Goal: Task Accomplishment & Management: Complete application form

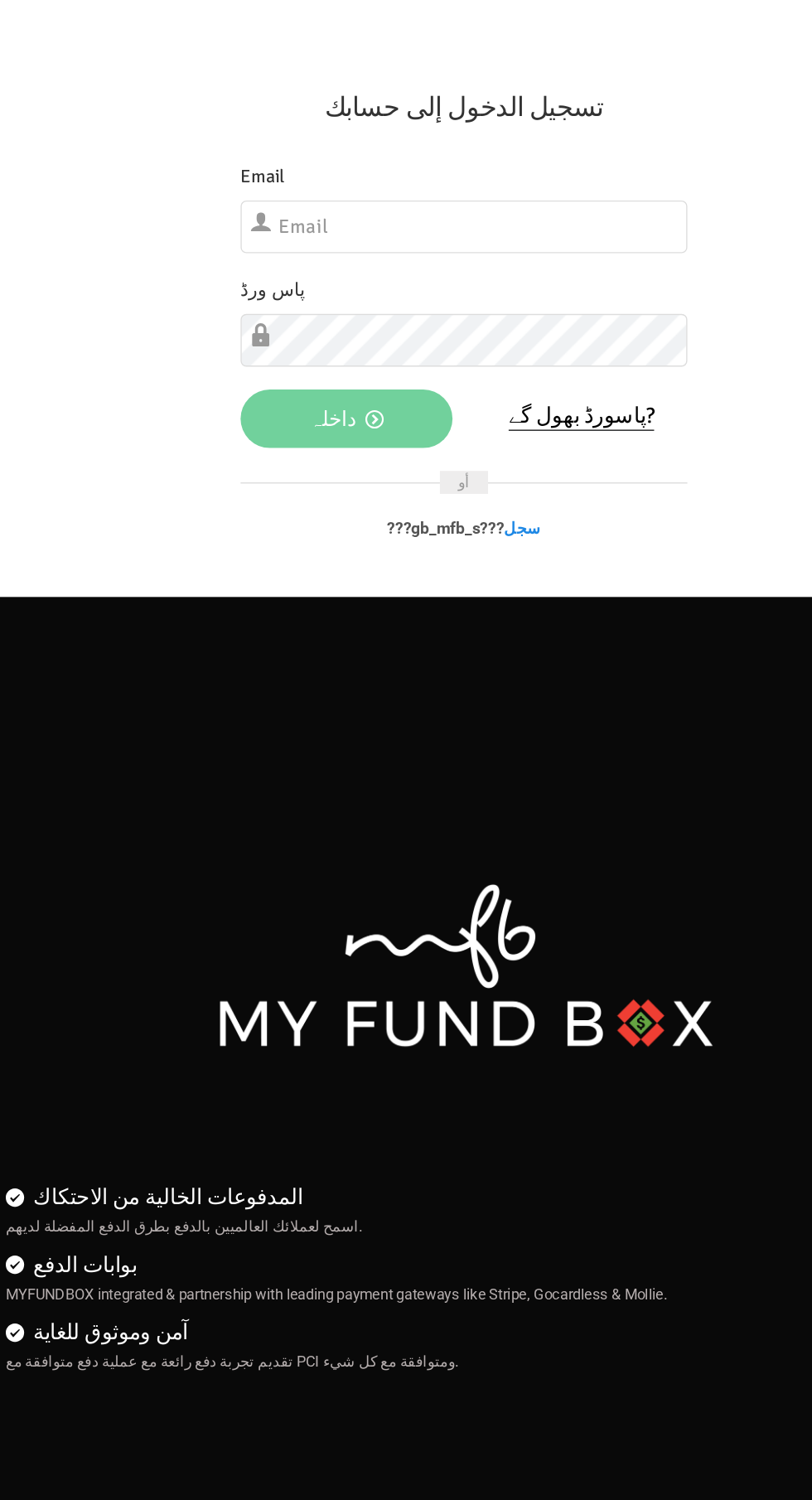
click at [401, 393] on div "أو ???gb_mfb_s??? سجل" at bounding box center [406, 378] width 323 height 75
click at [407, 373] on div "أو ???gb_mfb_s??? سجل" at bounding box center [406, 378] width 323 height 75
click at [381, 399] on div "أو ???gb_mfb_s??? سجل" at bounding box center [406, 378] width 323 height 75
click at [439, 409] on div "أو ???gb_mfb_s??? سجل" at bounding box center [406, 378] width 323 height 75
click at [437, 383] on link "سجل" at bounding box center [449, 382] width 27 height 13
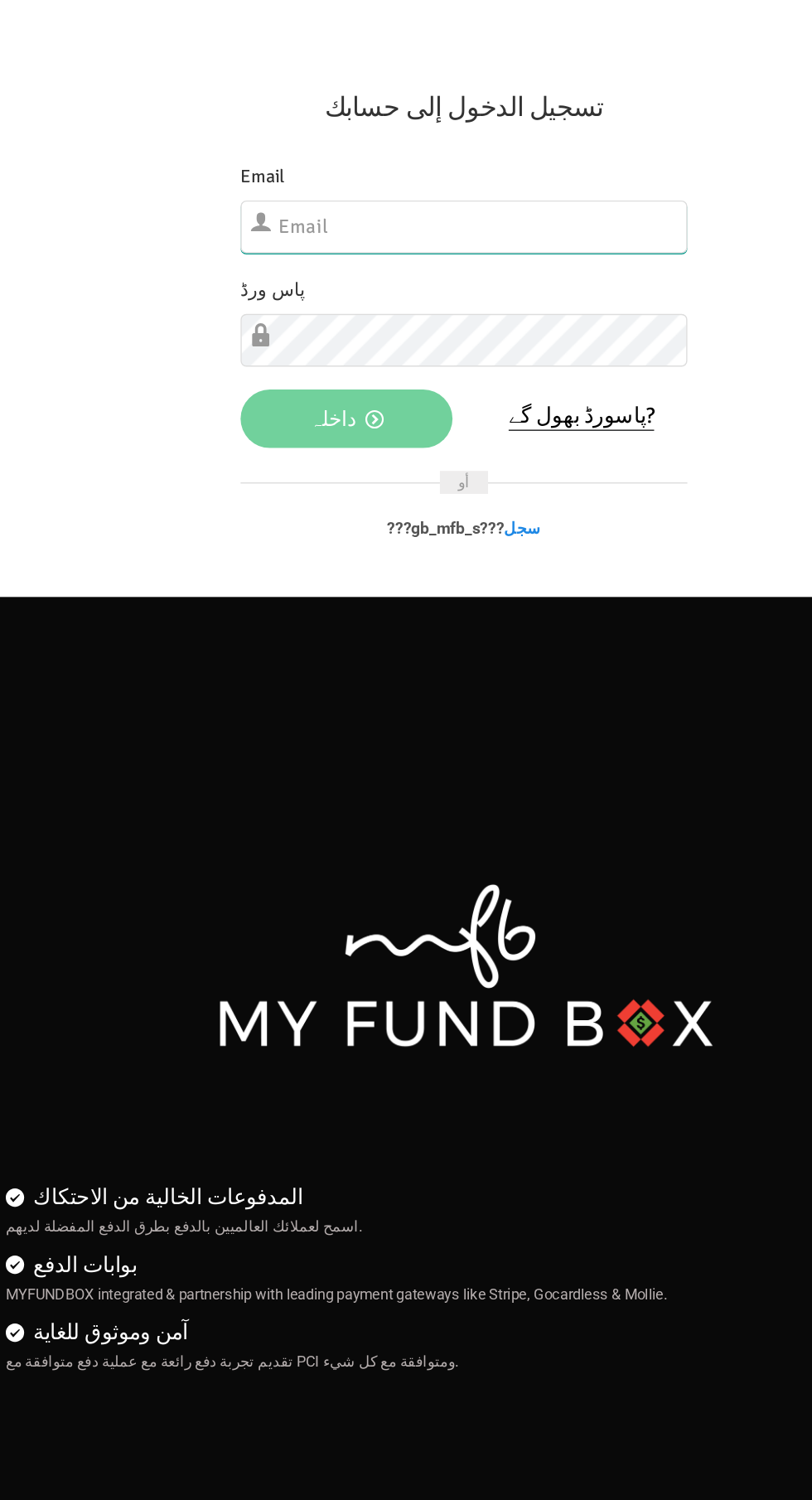
click at [288, 170] on input "text" at bounding box center [406, 165] width 323 height 38
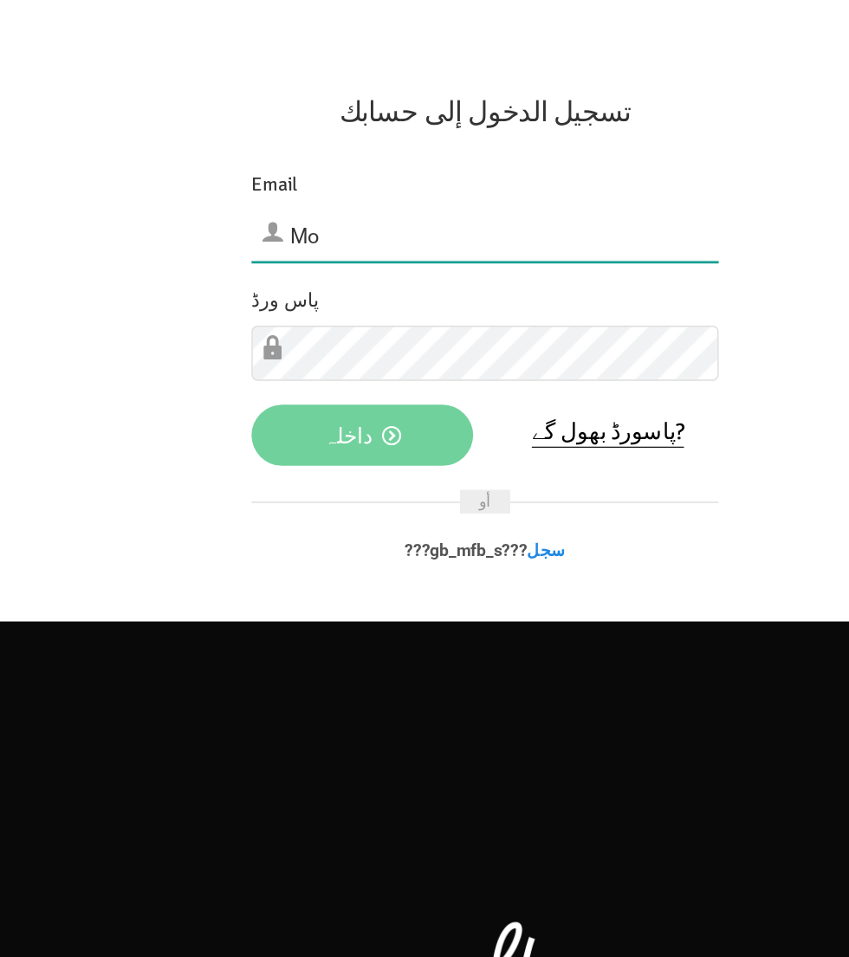
type input "M"
